Goal: Task Accomplishment & Management: Use online tool/utility

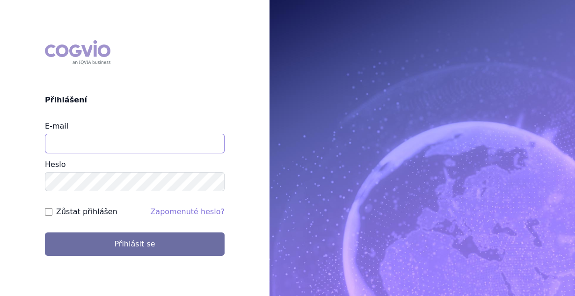
drag, startPoint x: 0, startPoint y: 0, endPoint x: 116, endPoint y: 146, distance: 186.8
click at [116, 146] on input "E-mail" at bounding box center [135, 144] width 180 height 20
type input "vaclav.smekal@astrazeneca.com"
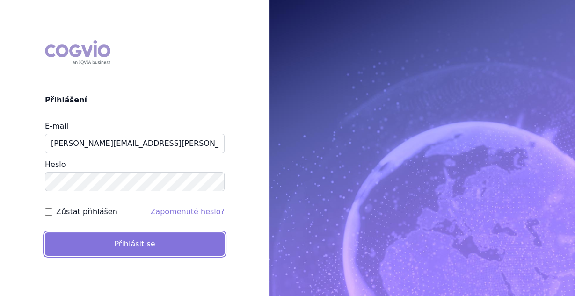
click at [168, 235] on button "Přihlásit se" at bounding box center [135, 243] width 180 height 23
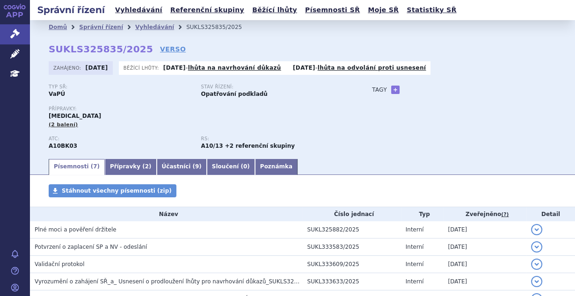
scroll to position [101, 0]
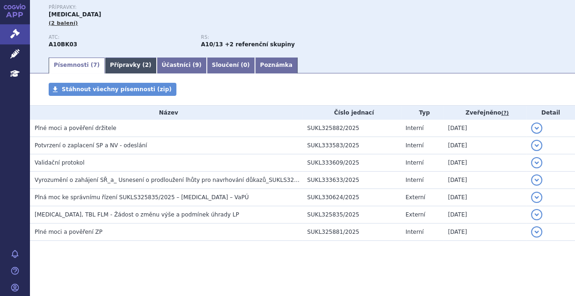
click at [126, 67] on link "Přípravky ( 2 )" at bounding box center [131, 66] width 52 height 16
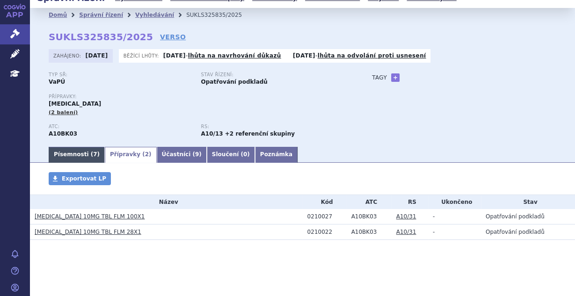
click at [75, 154] on link "Písemnosti ( 7 )" at bounding box center [77, 155] width 56 height 16
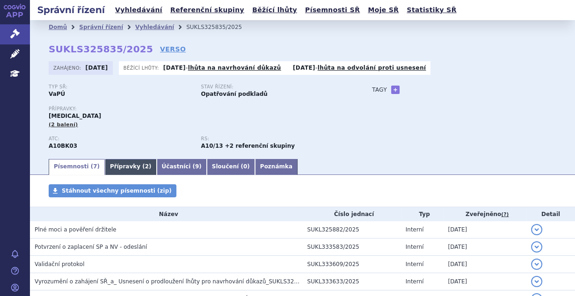
click at [126, 161] on link "Přípravky ( 2 )" at bounding box center [131, 167] width 52 height 16
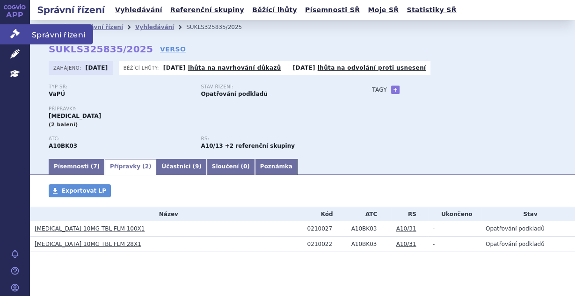
click at [20, 40] on link "Správní řízení" at bounding box center [15, 34] width 30 height 20
click at [391, 90] on link "+" at bounding box center [395, 90] width 8 height 8
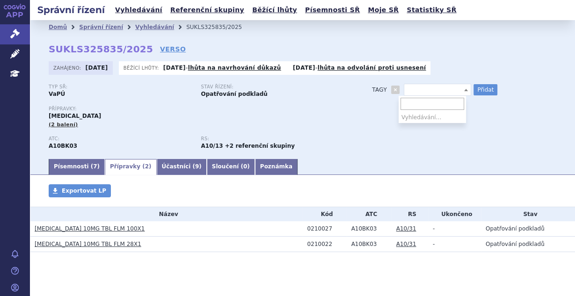
click at [413, 89] on span at bounding box center [437, 90] width 67 height 12
type input "HFpEF"
select select "HFpEF"
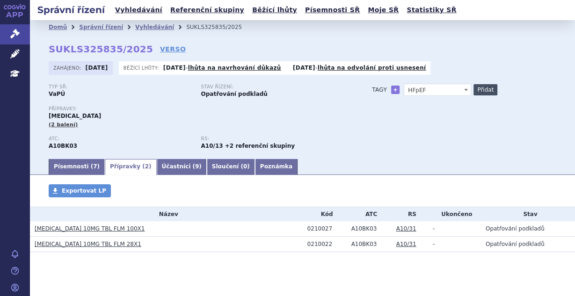
click at [479, 91] on button "Přidat" at bounding box center [485, 89] width 24 height 11
select select
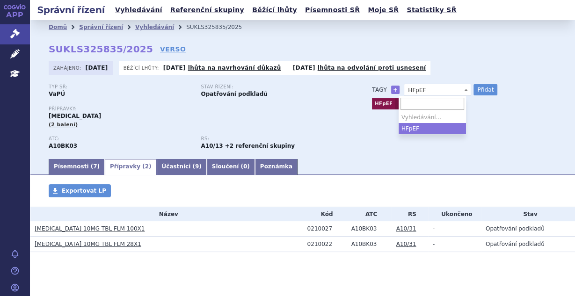
click at [428, 94] on span "HFpEF" at bounding box center [437, 90] width 67 height 12
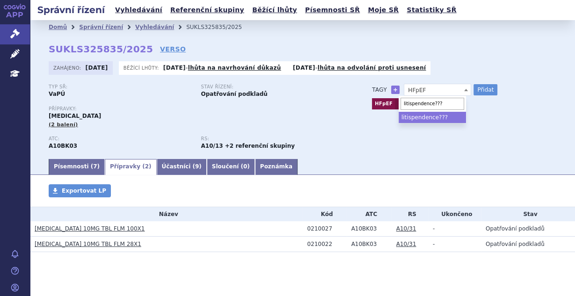
type input "litispendence???"
select select "litispendence???"
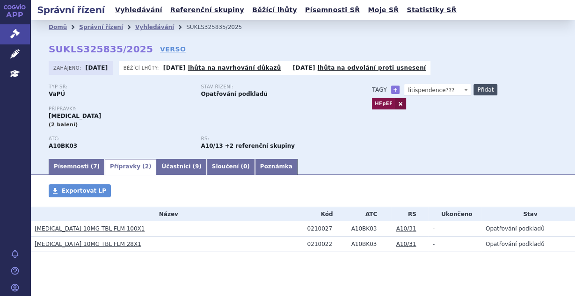
click at [478, 91] on button "Přidat" at bounding box center [485, 89] width 24 height 11
select select
